Goal: Understand process/instructions

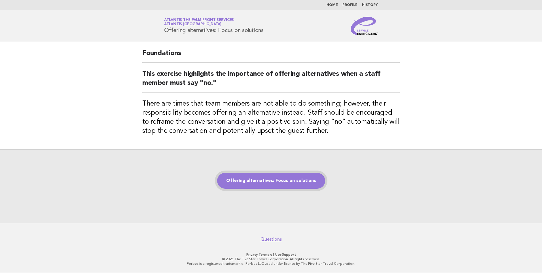
click at [297, 175] on link "Offering alternatives: Focus on solutions" at bounding box center [271, 181] width 108 height 16
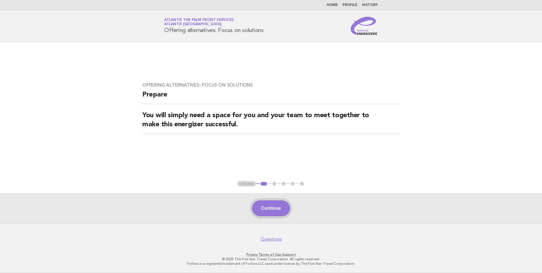
click at [271, 209] on button "Continue" at bounding box center [271, 208] width 38 height 16
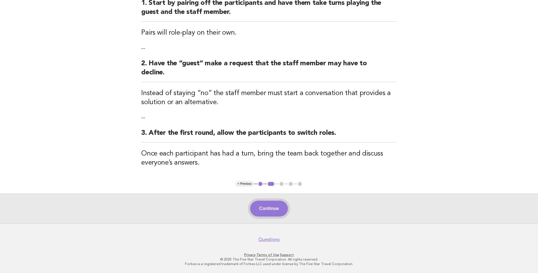
click at [268, 216] on button "Continue" at bounding box center [269, 209] width 38 height 16
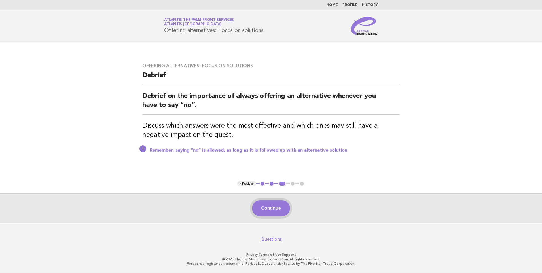
click at [276, 205] on button "Continue" at bounding box center [271, 208] width 38 height 16
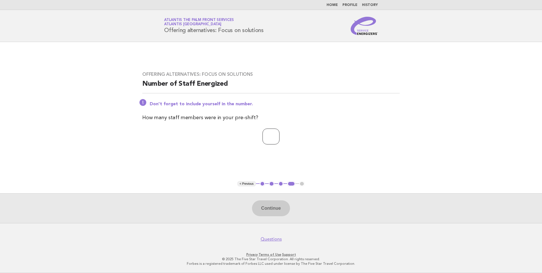
click at [267, 130] on input "number" at bounding box center [271, 137] width 17 height 16
type input "*"
click at [281, 209] on button "Continue" at bounding box center [271, 208] width 38 height 16
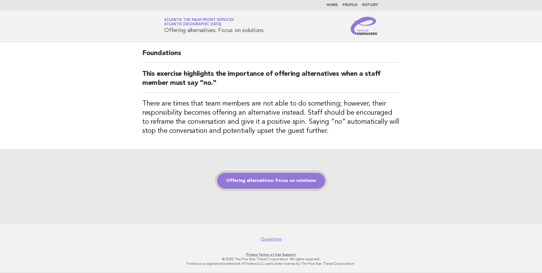
click at [256, 187] on link "Offering alternatives: Focus on solutions" at bounding box center [271, 181] width 108 height 16
click at [285, 181] on link "Offering alternatives: Focus on solutions" at bounding box center [271, 181] width 108 height 16
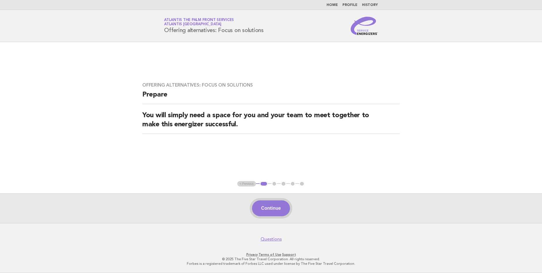
click at [275, 205] on button "Continue" at bounding box center [271, 208] width 38 height 16
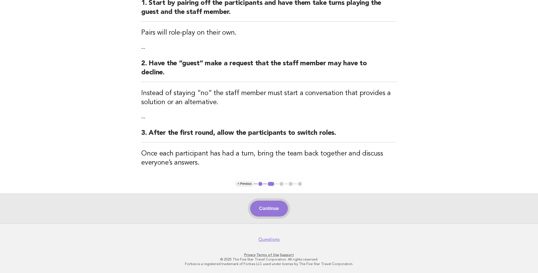
click at [272, 210] on button "Continue" at bounding box center [269, 209] width 38 height 16
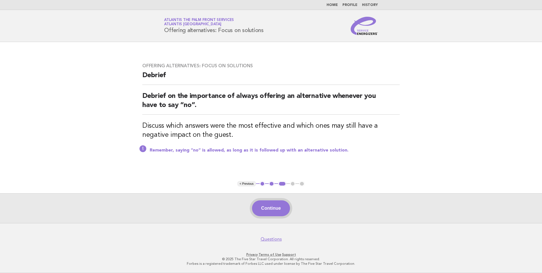
click at [262, 208] on button "Continue" at bounding box center [271, 208] width 38 height 16
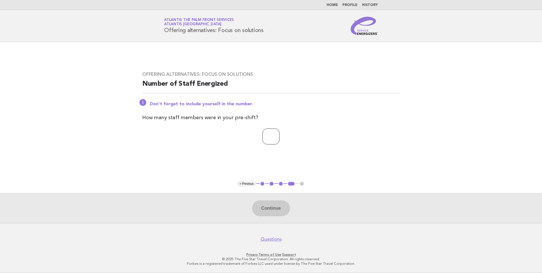
click at [263, 137] on input "number" at bounding box center [271, 137] width 17 height 16
type input "*"
click at [281, 214] on button "Continue" at bounding box center [271, 208] width 38 height 16
